Goal: Information Seeking & Learning: Learn about a topic

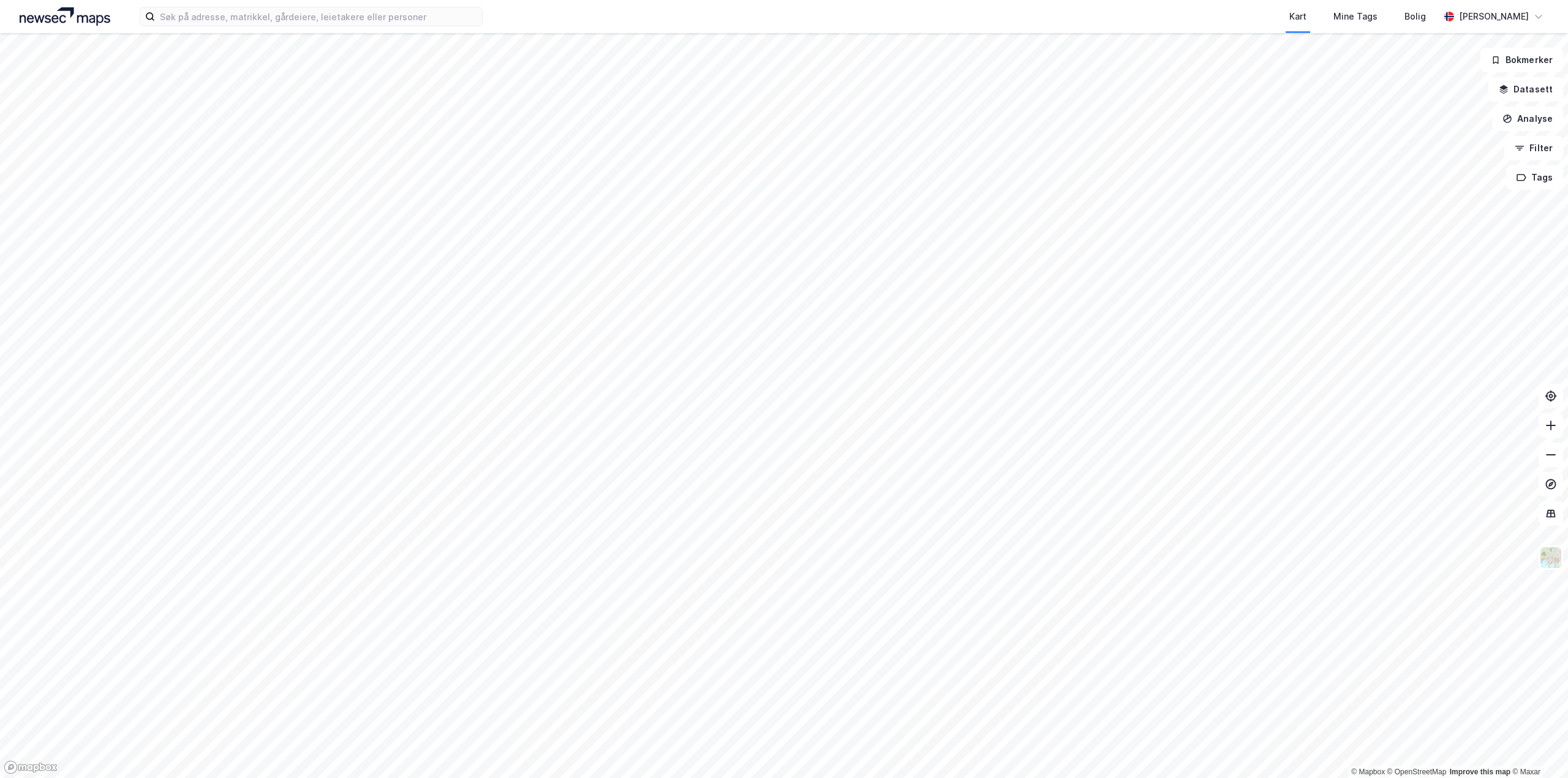
click at [348, 27] on div "Kart Mine Tags Bolig [PERSON_NAME]" at bounding box center [784, 16] width 1568 height 33
click at [347, 18] on input at bounding box center [318, 16] width 327 height 18
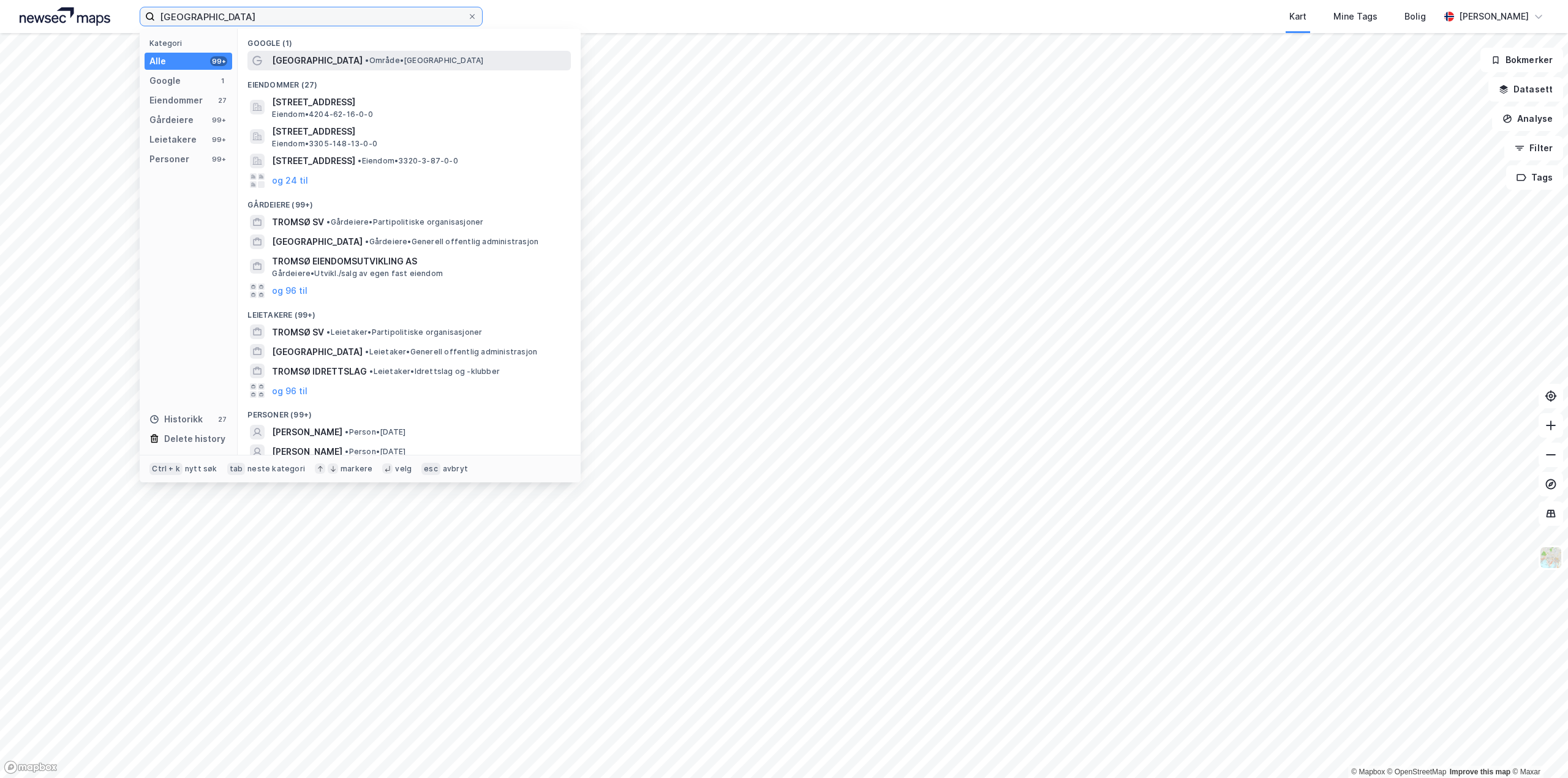
type input "[GEOGRAPHIC_DATA]"
click at [284, 54] on span "[GEOGRAPHIC_DATA]" at bounding box center [317, 61] width 90 height 14
